Goal: Task Accomplishment & Management: Manage account settings

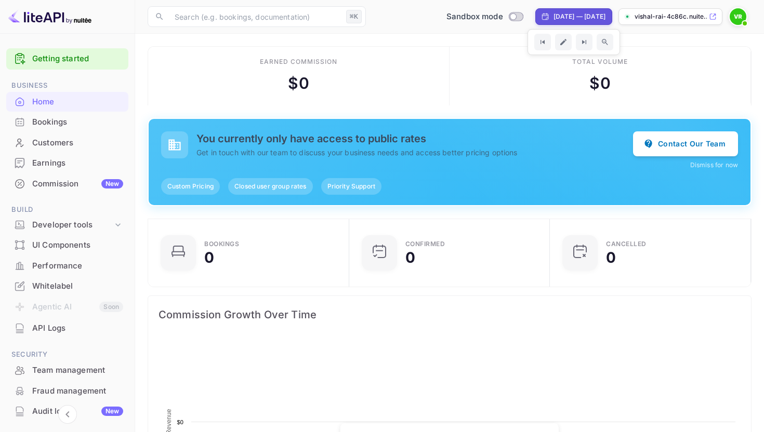
click at [553, 16] on div "[DATE] — [DATE]" at bounding box center [579, 16] width 52 height 9
select select "8"
select select "2025"
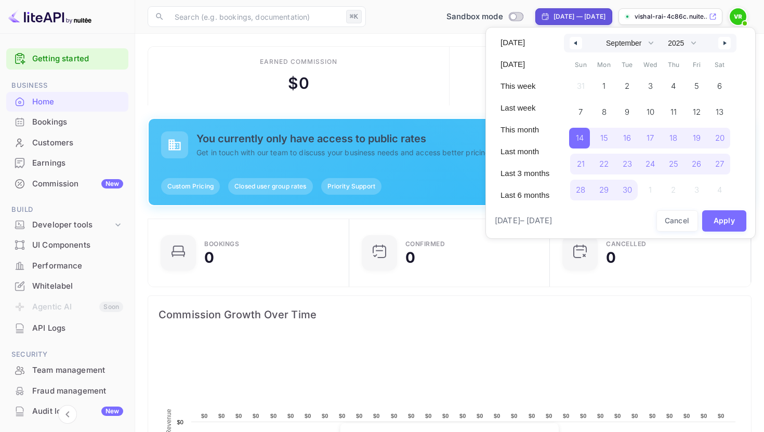
scroll to position [169, 195]
click at [432, 69] on div at bounding box center [382, 216] width 764 height 432
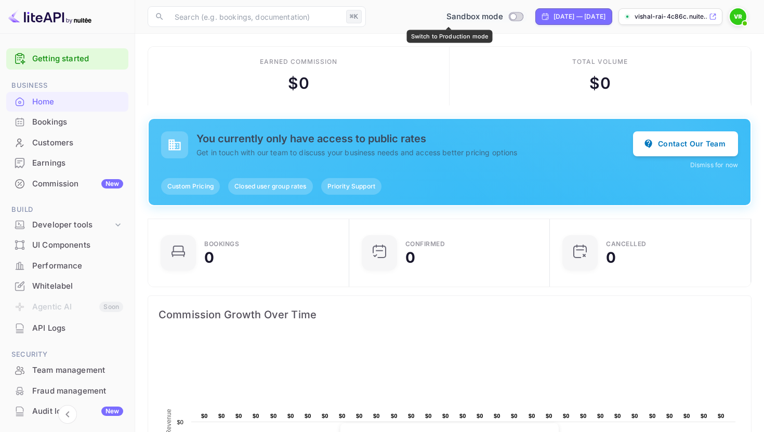
click at [502, 18] on input "Switch to Production mode" at bounding box center [512, 16] width 21 height 7
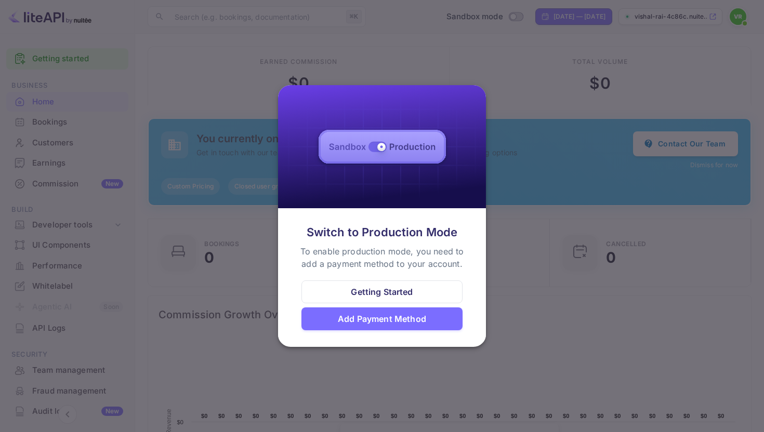
click at [378, 321] on div "Add Payment Method" at bounding box center [382, 319] width 88 height 12
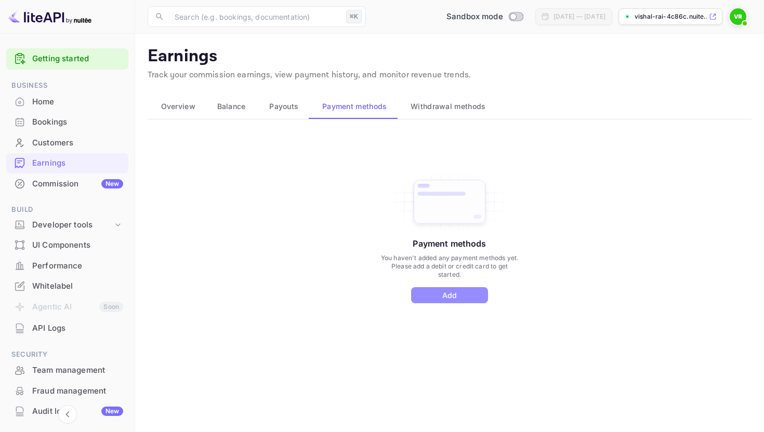
click at [447, 297] on button "Add" at bounding box center [449, 295] width 77 height 16
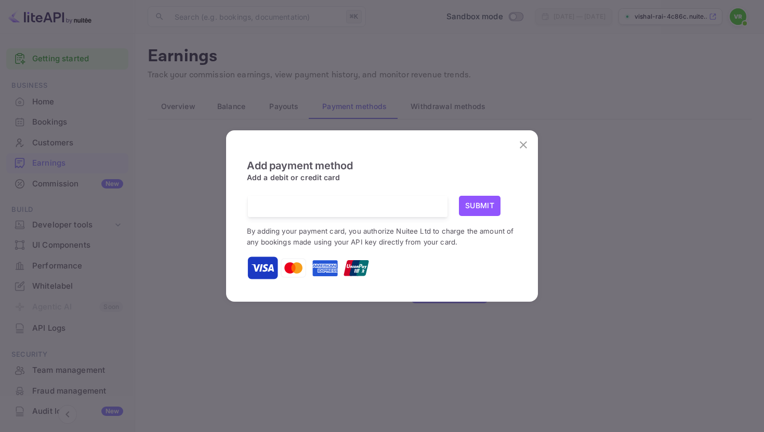
click at [368, 201] on div at bounding box center [352, 206] width 192 height 21
click at [471, 205] on button "Submit" at bounding box center [480, 206] width 42 height 20
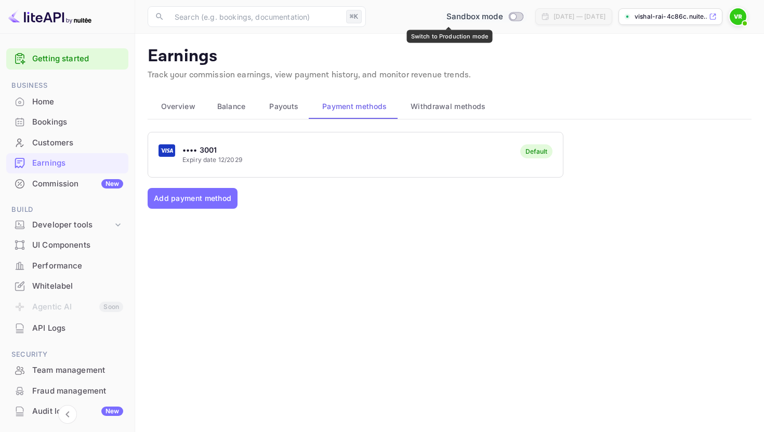
click at [502, 17] on input "Switch to Production mode" at bounding box center [512, 16] width 21 height 7
checkbox input "false"
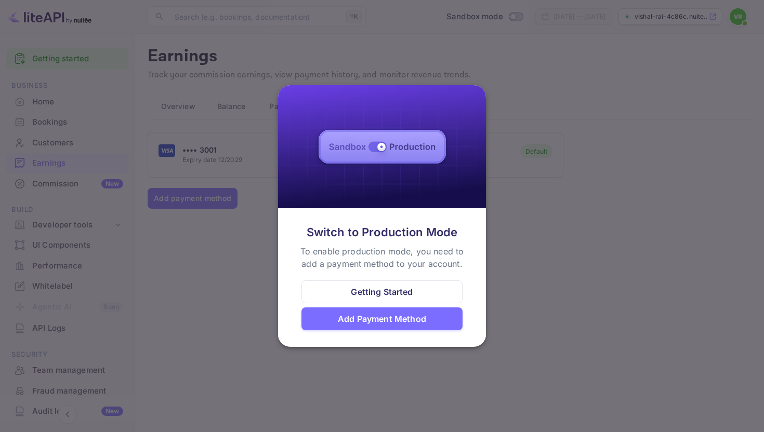
click at [380, 318] on div "Add Payment Method" at bounding box center [382, 319] width 88 height 12
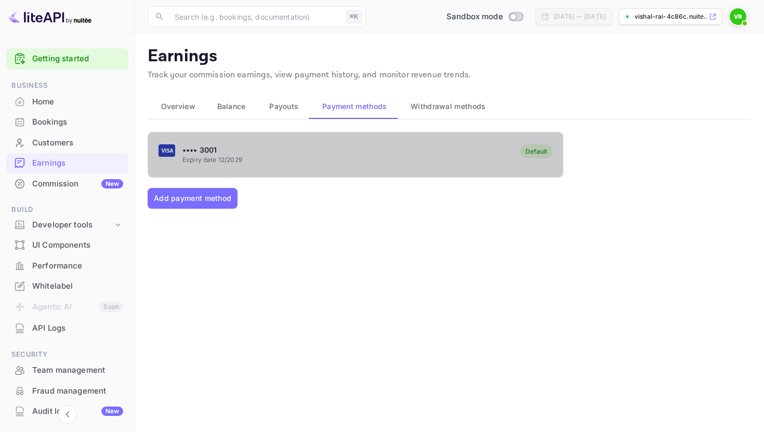
click at [363, 161] on div "•••• 3001 Expiry date 12/2029 Default" at bounding box center [355, 154] width 415 height 41
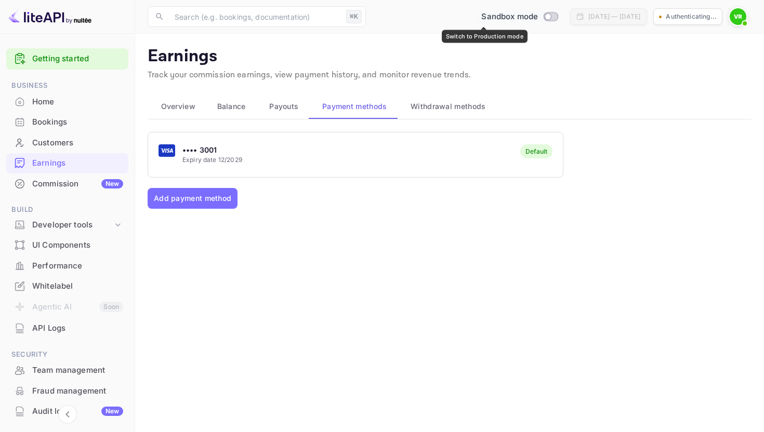
click at [538, 15] on input "Switch to Production mode" at bounding box center [548, 16] width 21 height 7
checkbox input "false"
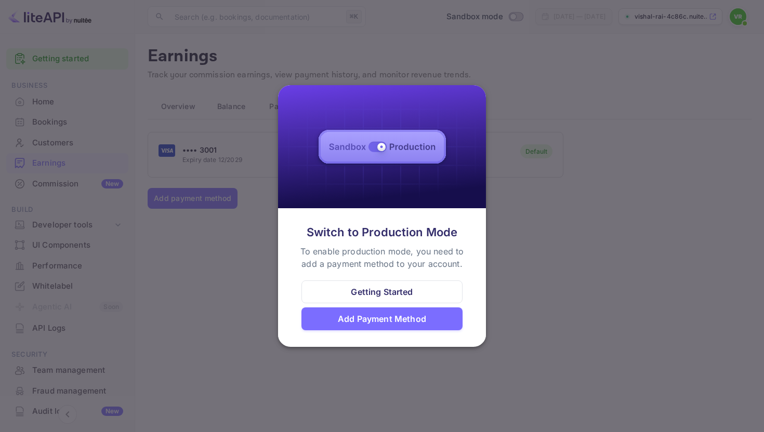
click at [422, 293] on div "Getting Started" at bounding box center [381, 292] width 161 height 23
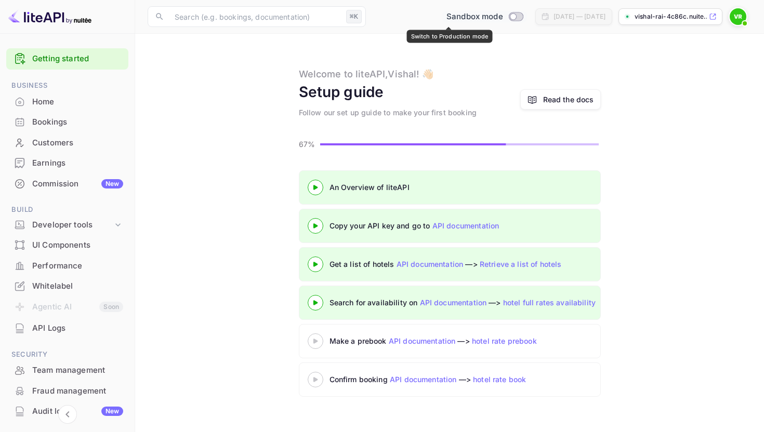
click at [502, 17] on input "Switch to Production mode" at bounding box center [512, 16] width 21 height 7
checkbox input "true"
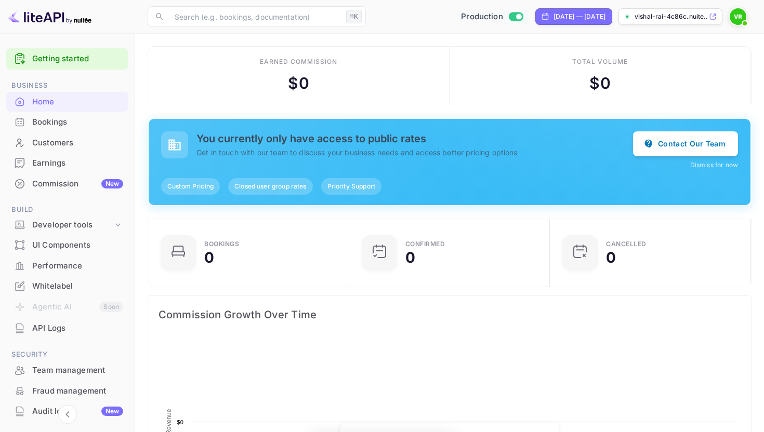
scroll to position [169, 195]
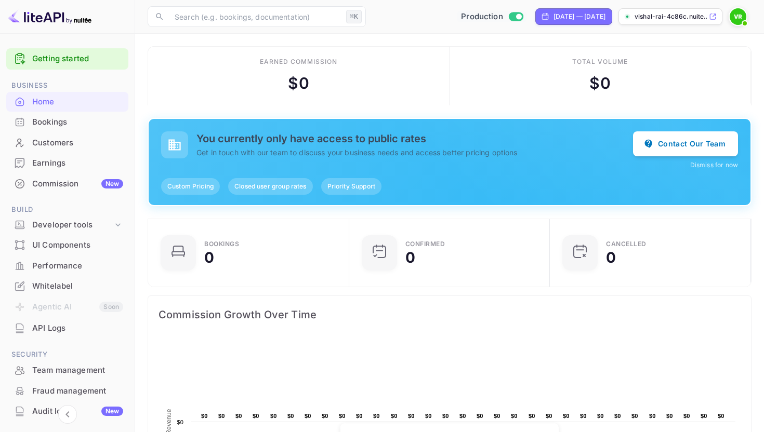
click at [680, 17] on p "vishal-rai-4c86c.nuite..." at bounding box center [670, 16] width 72 height 9
click at [84, 185] on div "Commission New" at bounding box center [77, 184] width 91 height 12
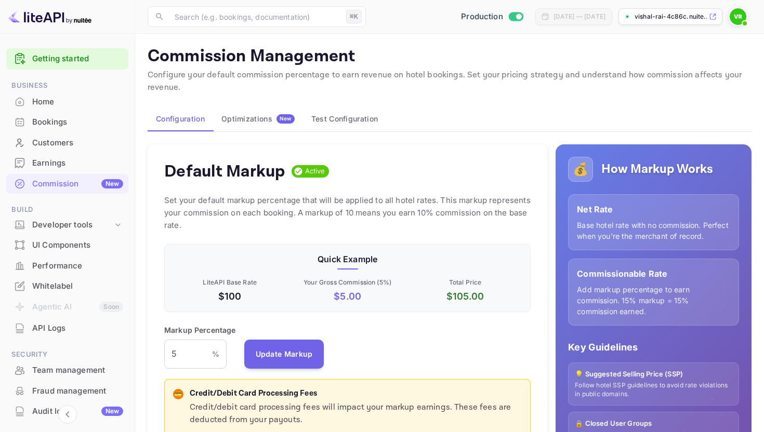
click at [734, 19] on img at bounding box center [737, 16] width 17 height 17
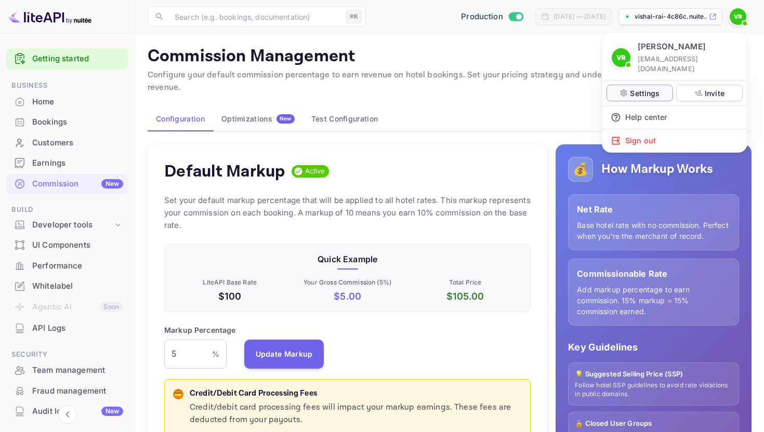
click at [645, 88] on p "Settings" at bounding box center [645, 93] width 30 height 11
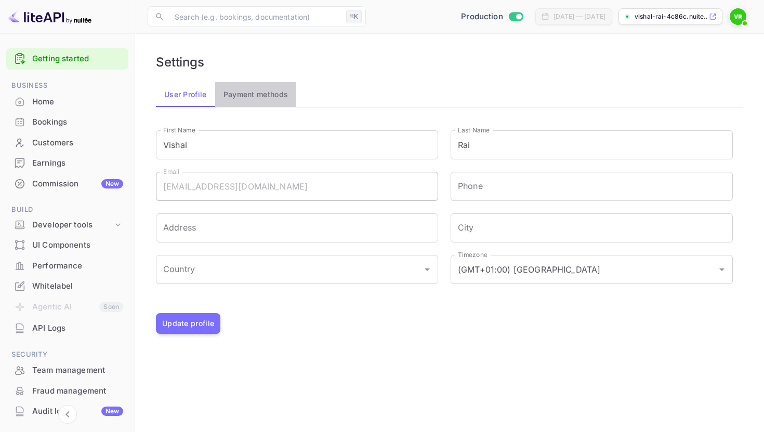
click at [253, 97] on button "Payment methods" at bounding box center [256, 94] width 82 height 25
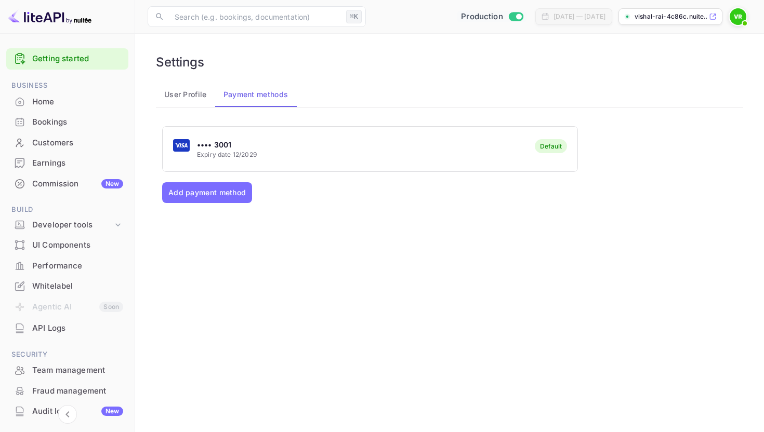
click at [314, 138] on div "•••• 3001 Expiry date 12/2029 Default" at bounding box center [370, 149] width 415 height 41
click at [264, 150] on div "•••• 3001 Expiry date 12/2029 Default" at bounding box center [370, 149] width 415 height 41
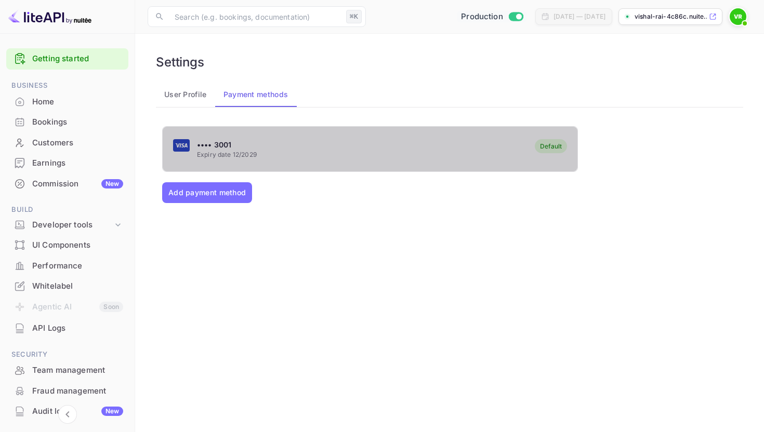
click at [556, 143] on div "Default" at bounding box center [551, 146] width 22 height 8
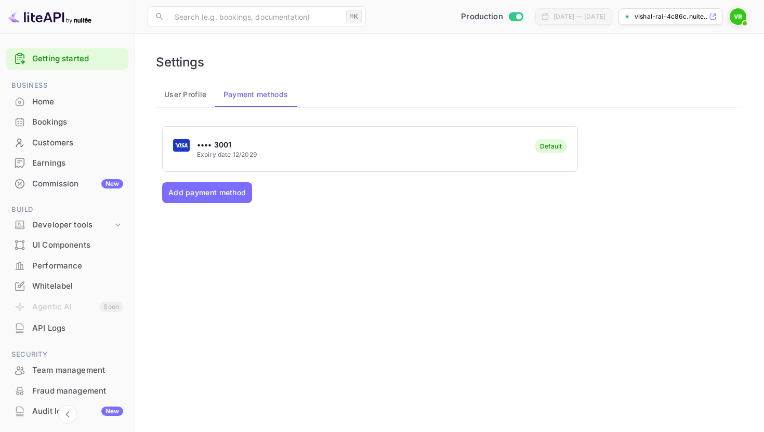
click at [236, 131] on div "•••• 3001 Expiry date 12/2029 Default" at bounding box center [370, 149] width 415 height 41
click at [184, 143] on rect "button" at bounding box center [181, 145] width 17 height 12
click at [187, 94] on button "User Profile" at bounding box center [185, 94] width 59 height 25
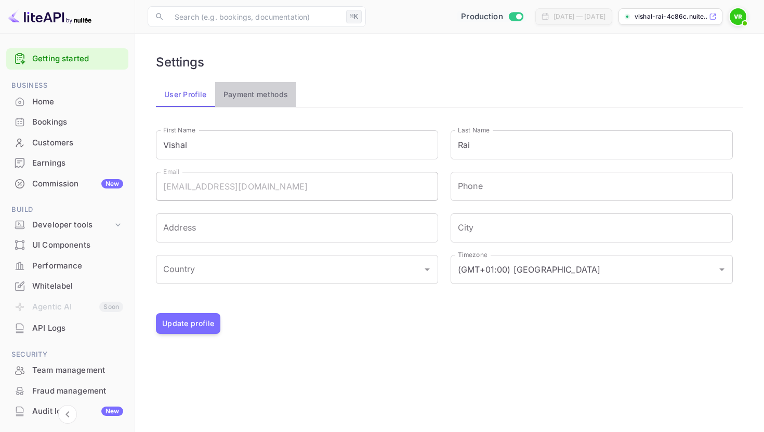
click at [274, 93] on button "Payment methods" at bounding box center [256, 94] width 82 height 25
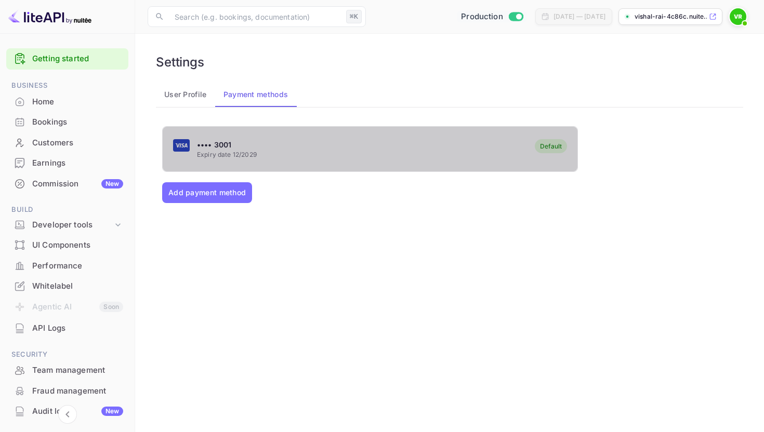
click at [295, 137] on div "•••• 3001 Expiry date 12/2029 Default" at bounding box center [370, 149] width 415 height 41
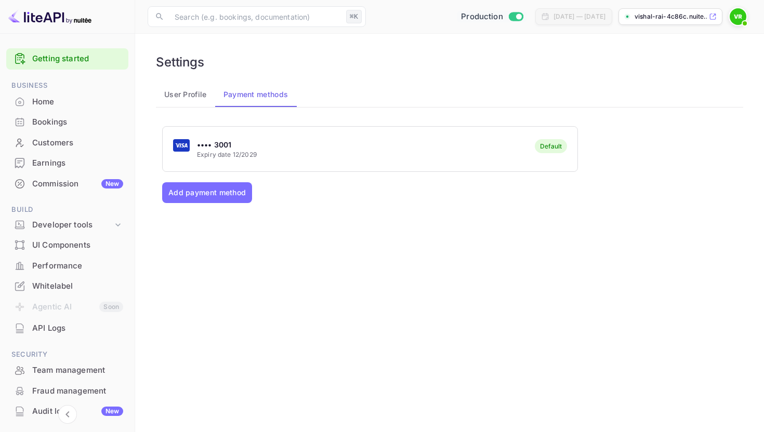
click at [379, 75] on div "Settings User Profile Payment methods •••• 3001 Expiry date 12/2029 Default Add…" at bounding box center [450, 215] width 604 height 339
click at [60, 107] on div "Home" at bounding box center [77, 102] width 91 height 12
click at [67, 126] on div "Bookings" at bounding box center [77, 122] width 91 height 12
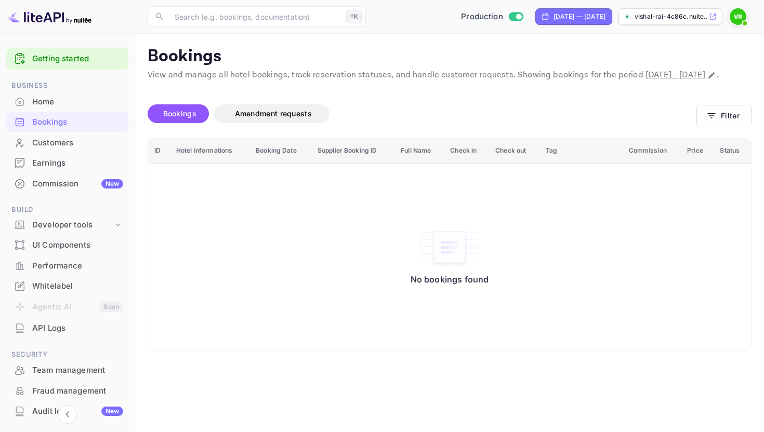
click at [63, 186] on div "Commission New" at bounding box center [77, 184] width 91 height 12
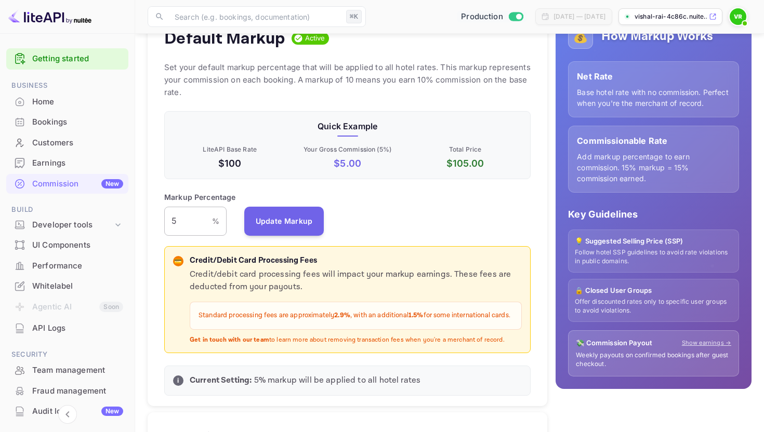
scroll to position [184, 366]
drag, startPoint x: 185, startPoint y: 221, endPoint x: 160, endPoint y: 221, distance: 24.9
click at [160, 221] on div "Default Markup Active Set your default markup percentage that will be applied t…" at bounding box center [348, 208] width 400 height 395
type input "4.5"
click at [300, 221] on button "Update Markup" at bounding box center [284, 220] width 80 height 29
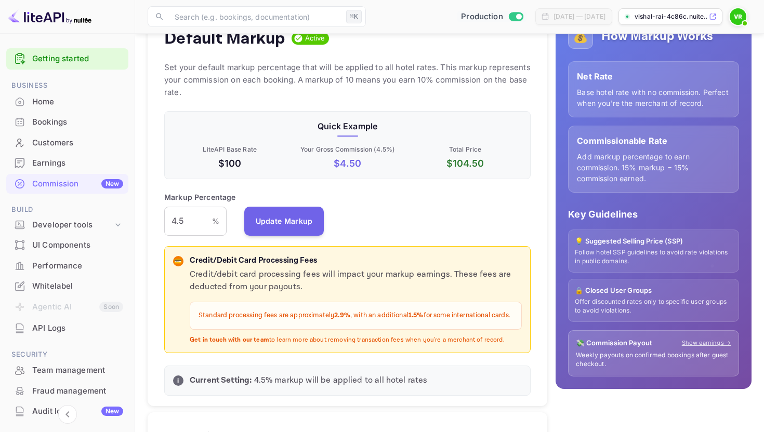
click at [734, 15] on img at bounding box center [737, 16] width 17 height 17
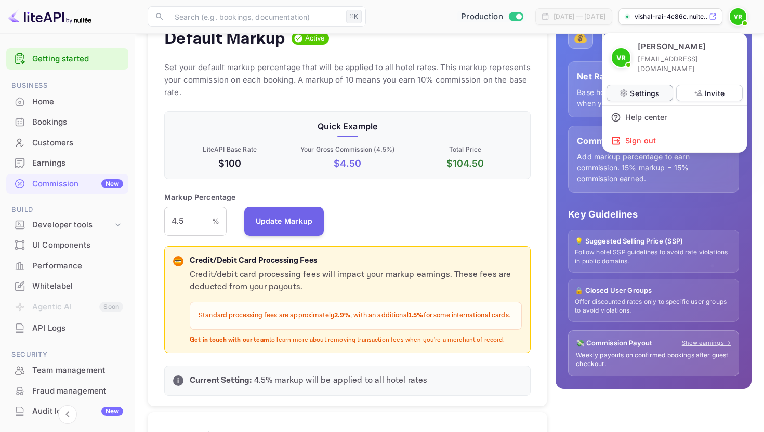
click at [650, 88] on p "Settings" at bounding box center [645, 93] width 30 height 11
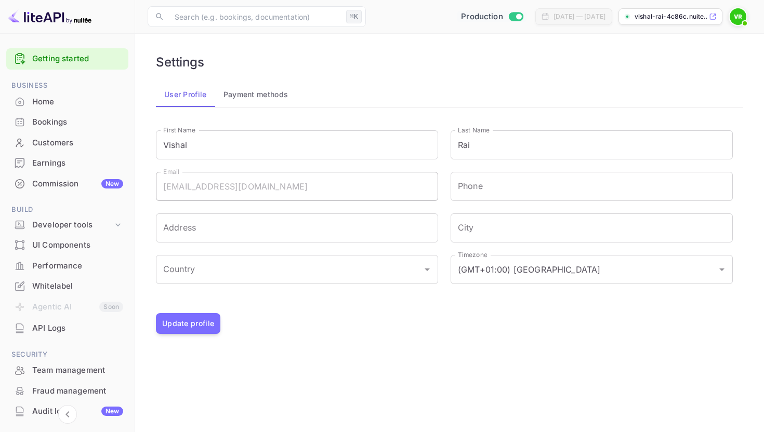
click at [271, 91] on button "Payment methods" at bounding box center [256, 94] width 82 height 25
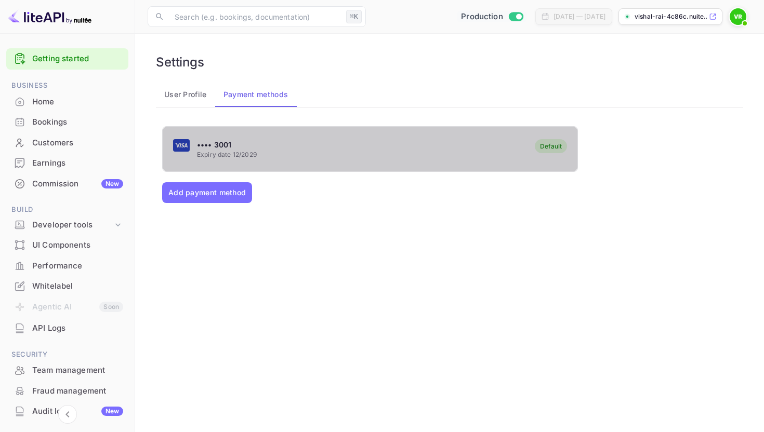
click at [182, 149] on rect "button" at bounding box center [181, 145] width 17 height 12
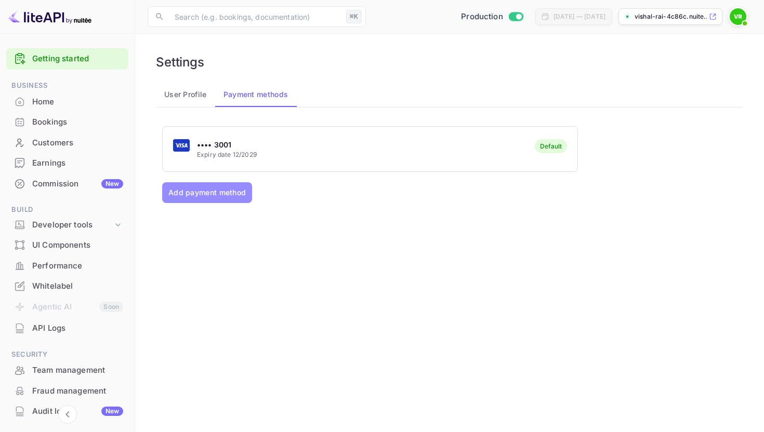
click at [208, 201] on button "Add payment method" at bounding box center [207, 192] width 90 height 21
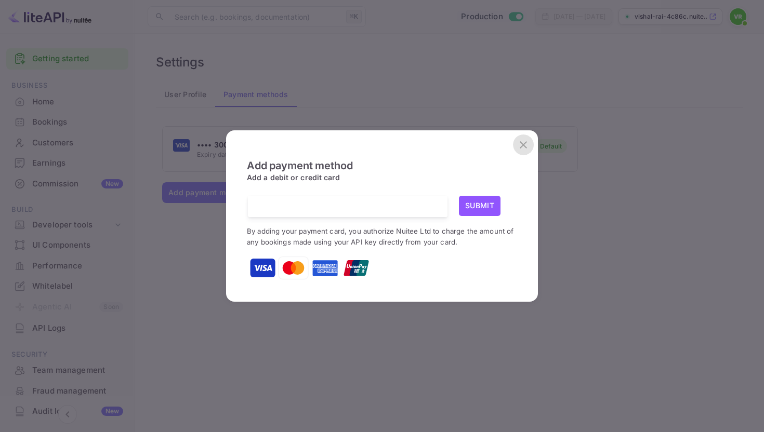
click at [523, 149] on icon "close" at bounding box center [523, 145] width 12 height 12
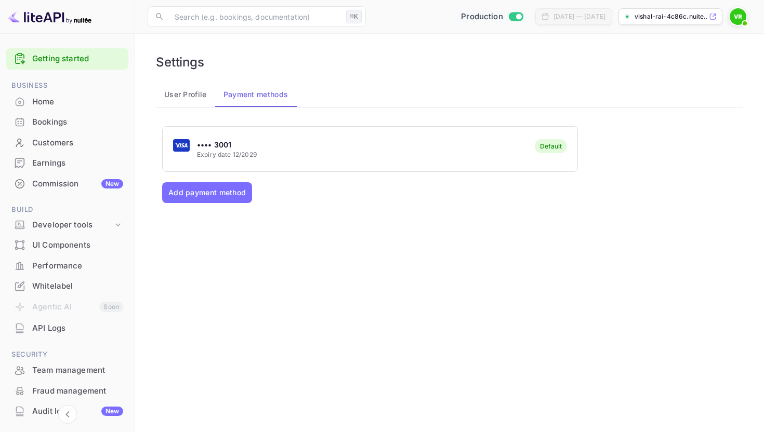
click at [243, 146] on p "•••• 3001" at bounding box center [227, 144] width 60 height 11
click at [194, 142] on div "•••• 3001 Expiry date 12/2029" at bounding box center [215, 149] width 84 height 20
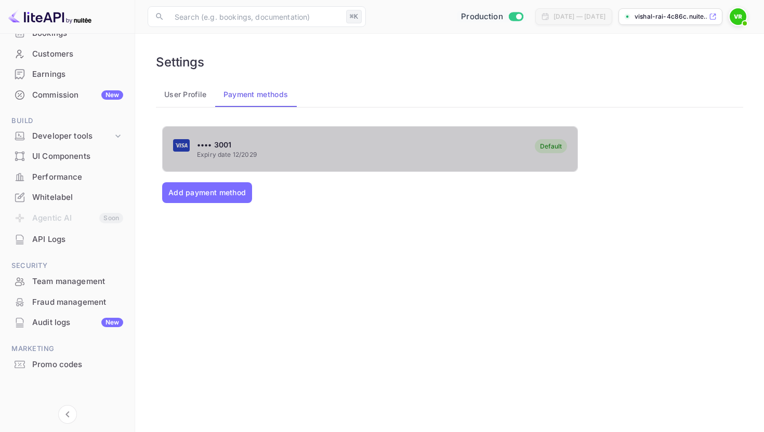
click at [191, 141] on div "•••• 3001 Expiry date 12/2029" at bounding box center [215, 149] width 84 height 20
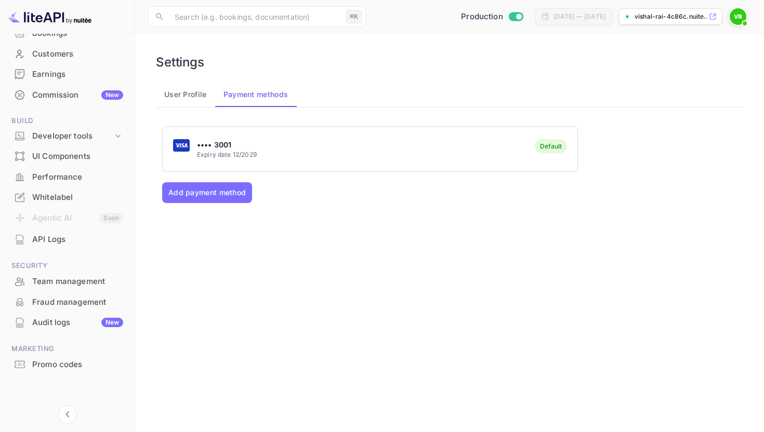
click at [176, 98] on button "User Profile" at bounding box center [185, 94] width 59 height 25
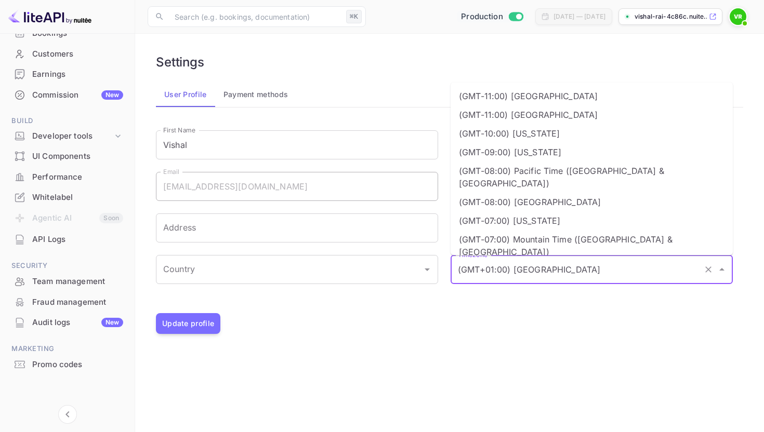
click at [520, 270] on input "(GMT+01:00) [GEOGRAPHIC_DATA]" at bounding box center [577, 270] width 244 height 20
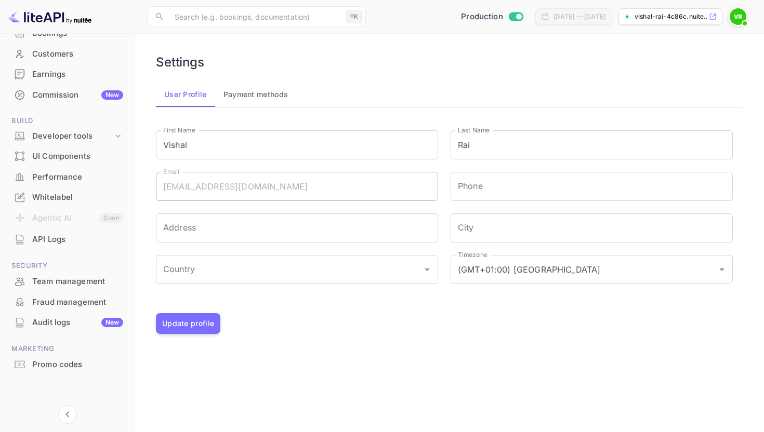
click at [471, 326] on div "Update profile" at bounding box center [449, 323] width 587 height 21
click at [272, 95] on button "Payment methods" at bounding box center [256, 94] width 82 height 25
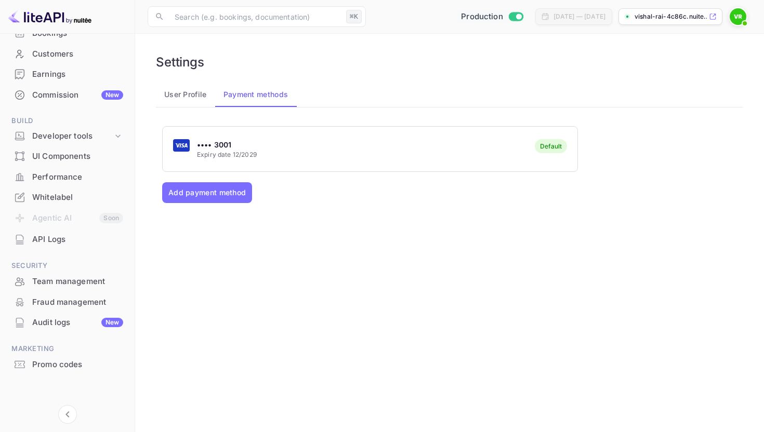
scroll to position [0, 0]
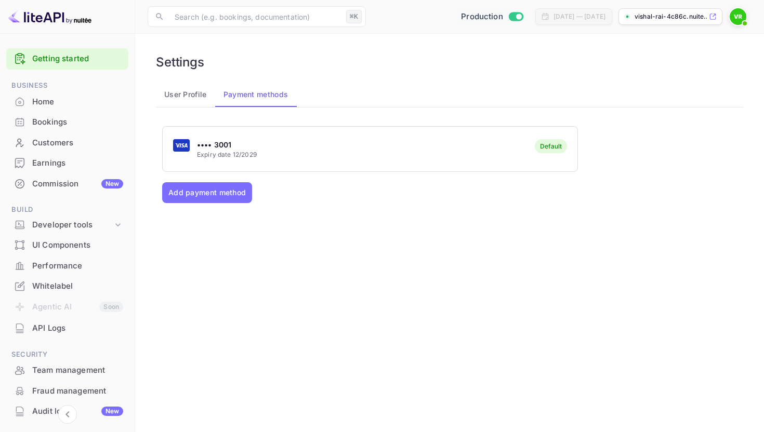
click at [180, 148] on rect "button" at bounding box center [181, 145] width 17 height 12
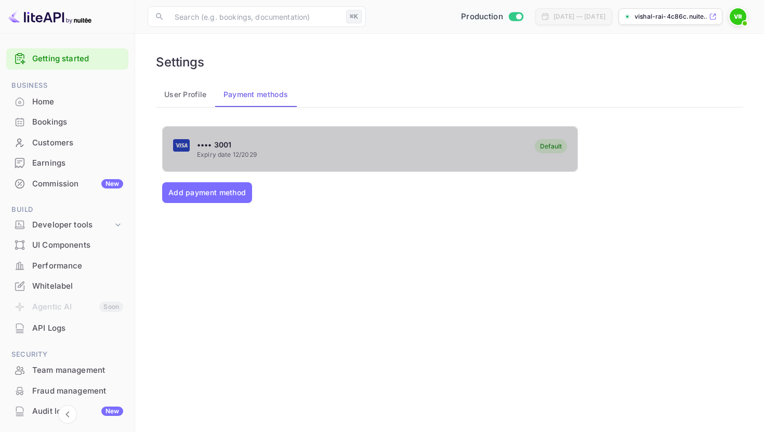
drag, startPoint x: 177, startPoint y: 146, endPoint x: 321, endPoint y: 145, distance: 143.9
click at [321, 145] on div "•••• 3001 Expiry date 12/2029 Default" at bounding box center [370, 149] width 415 height 41
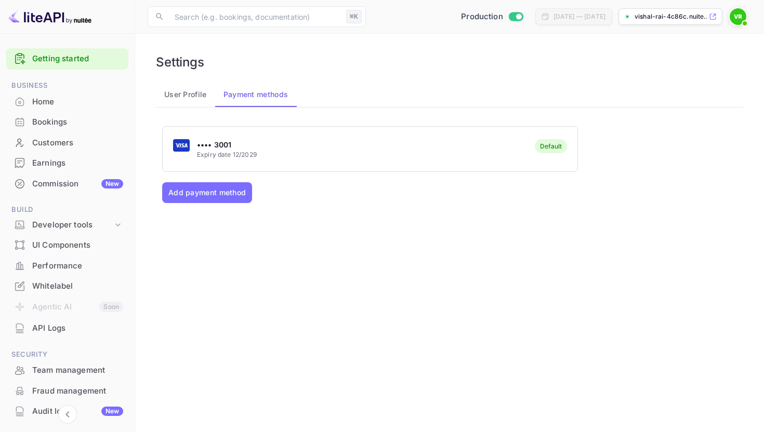
click at [321, 145] on div "•••• 3001 Expiry date 12/2029 Default" at bounding box center [370, 149] width 415 height 41
click at [734, 19] on img at bounding box center [737, 16] width 17 height 17
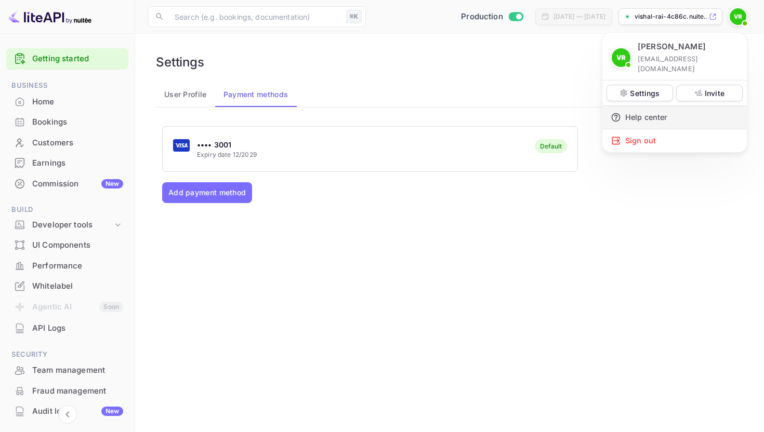
click at [644, 110] on div "Help center" at bounding box center [674, 117] width 144 height 23
click at [523, 49] on div at bounding box center [382, 216] width 764 height 432
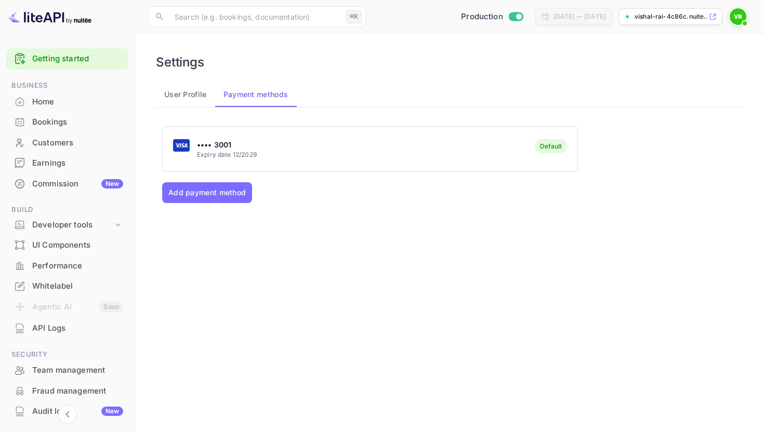
click at [217, 148] on p "•••• 3001" at bounding box center [227, 144] width 60 height 11
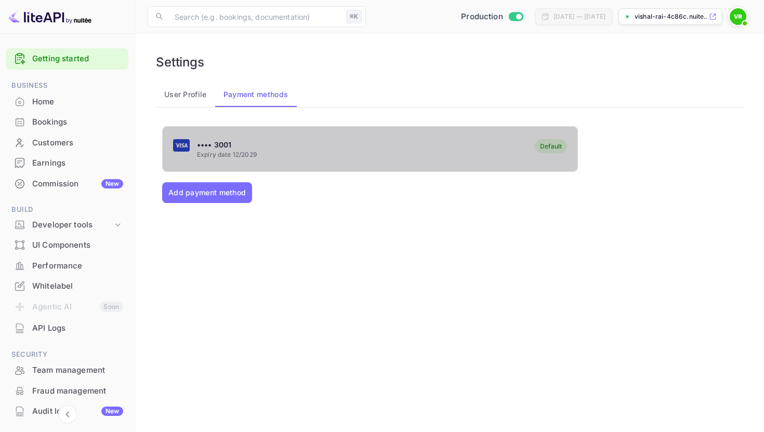
click at [183, 147] on rect "button" at bounding box center [181, 145] width 17 height 12
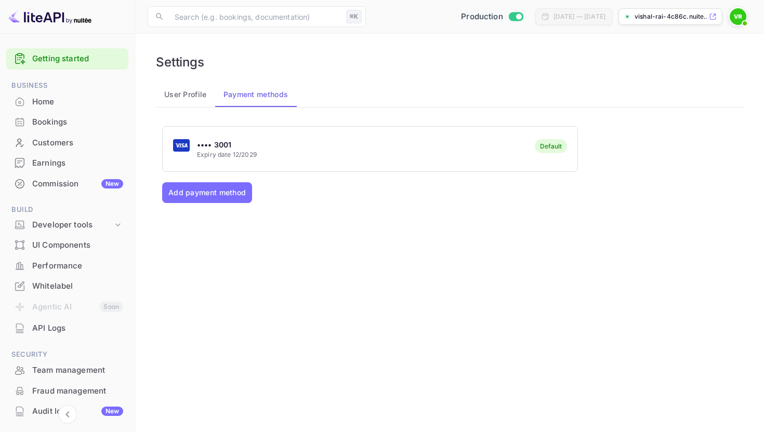
click at [401, 77] on div "Settings User Profile Payment methods •••• 3001 Expiry date 12/2029 Default Add…" at bounding box center [450, 215] width 604 height 339
